Goal: Information Seeking & Learning: Learn about a topic

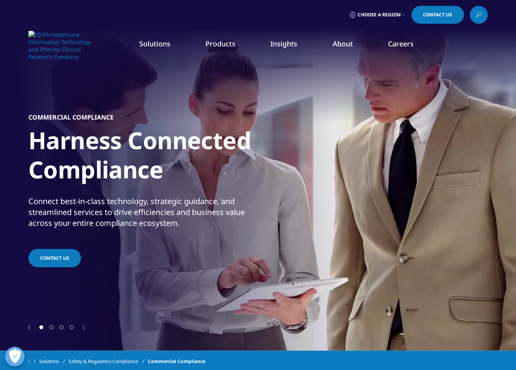
click at [180, 99] on link "Information Management" at bounding box center [201, 97] width 118 height 9
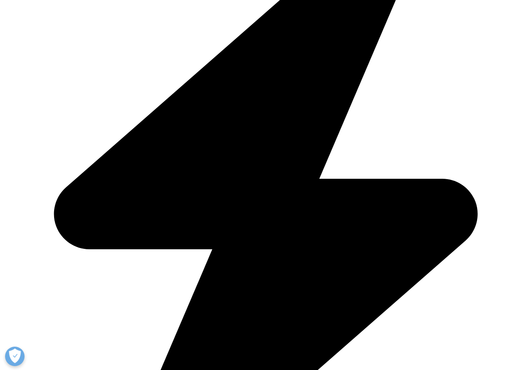
scroll to position [1768, 0]
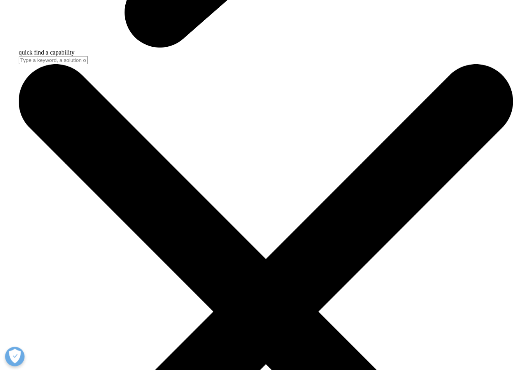
scroll to position [2221, 0]
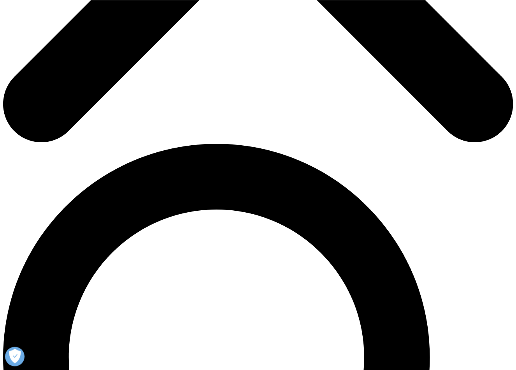
scroll to position [370, 0]
